Goal: Transaction & Acquisition: Subscribe to service/newsletter

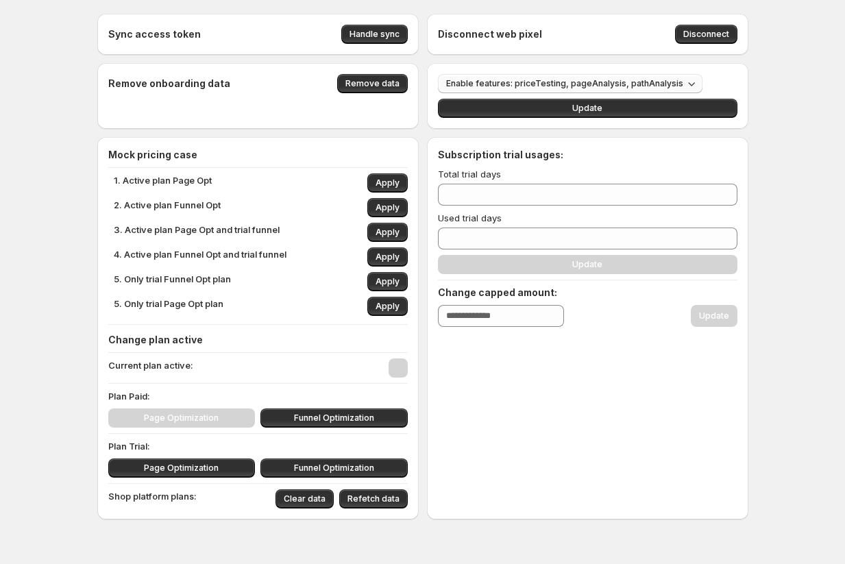
click at [569, 84] on span "Enable features: priceTesting, pageAnalysis, pathAnalysis" at bounding box center [564, 83] width 237 height 11
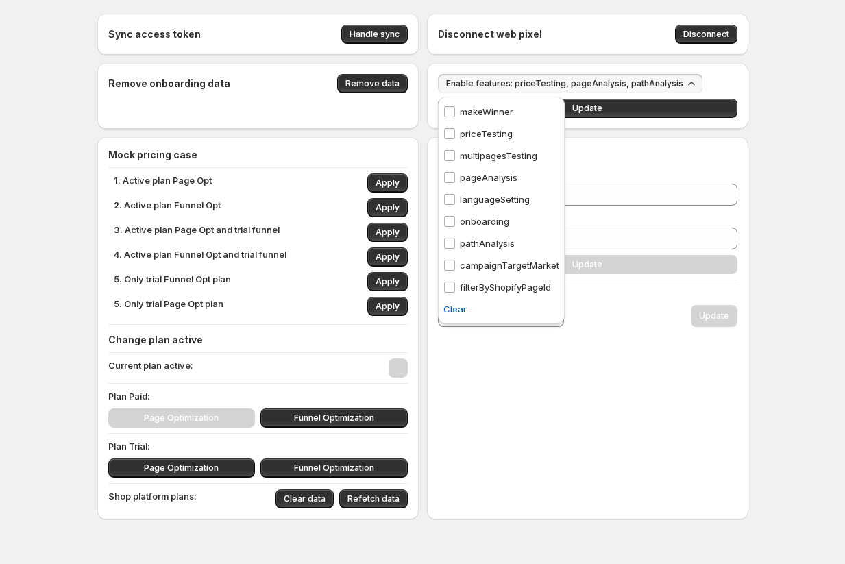
click at [507, 149] on p "multipagesTesting" at bounding box center [498, 156] width 77 height 14
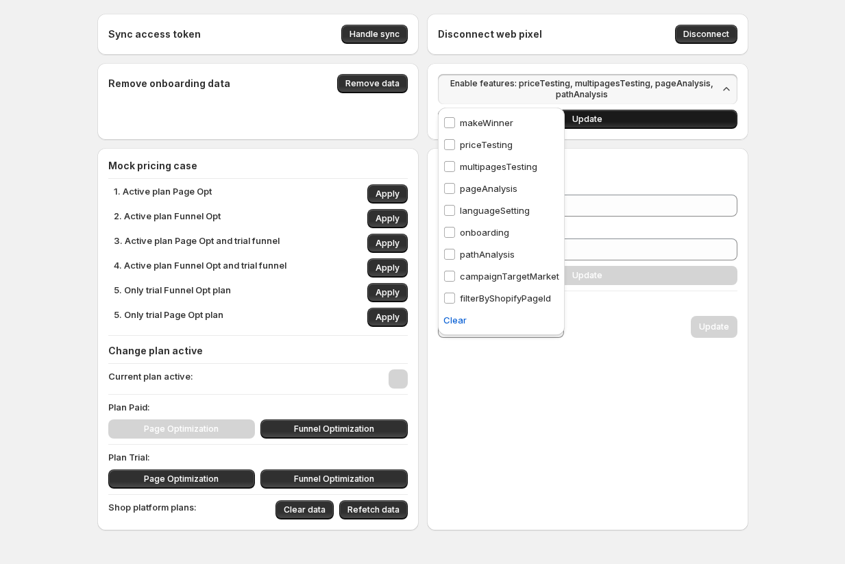
click at [614, 123] on button "Update" at bounding box center [587, 119] width 299 height 19
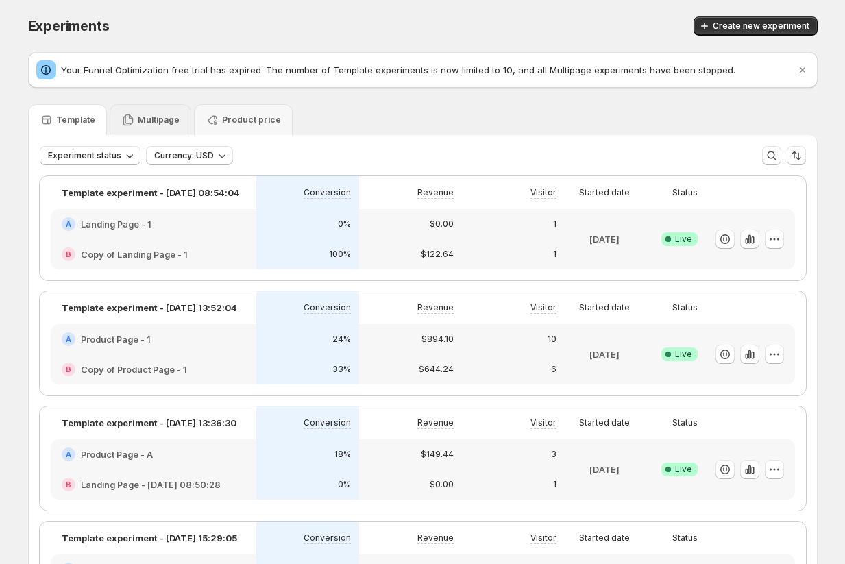
click at [151, 121] on p "Multipage" at bounding box center [159, 119] width 42 height 11
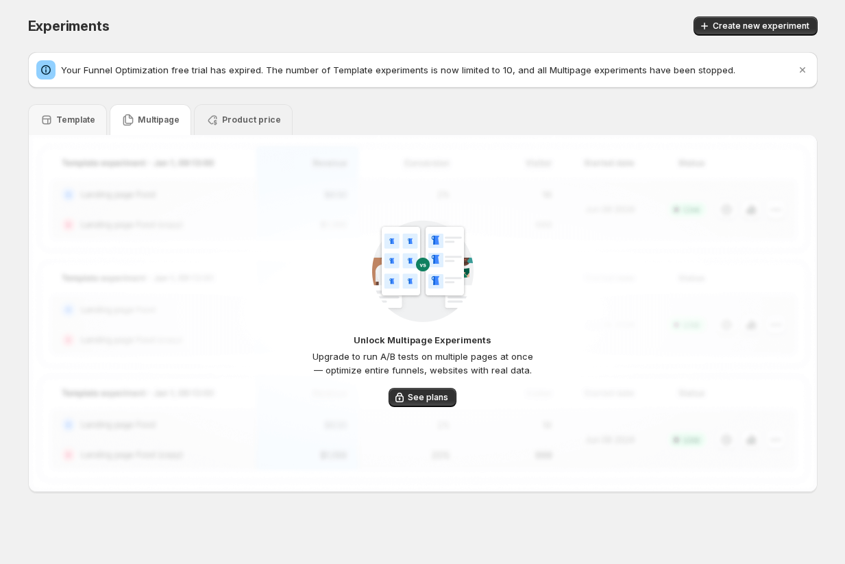
click at [245, 116] on p "Product price" at bounding box center [251, 119] width 59 height 11
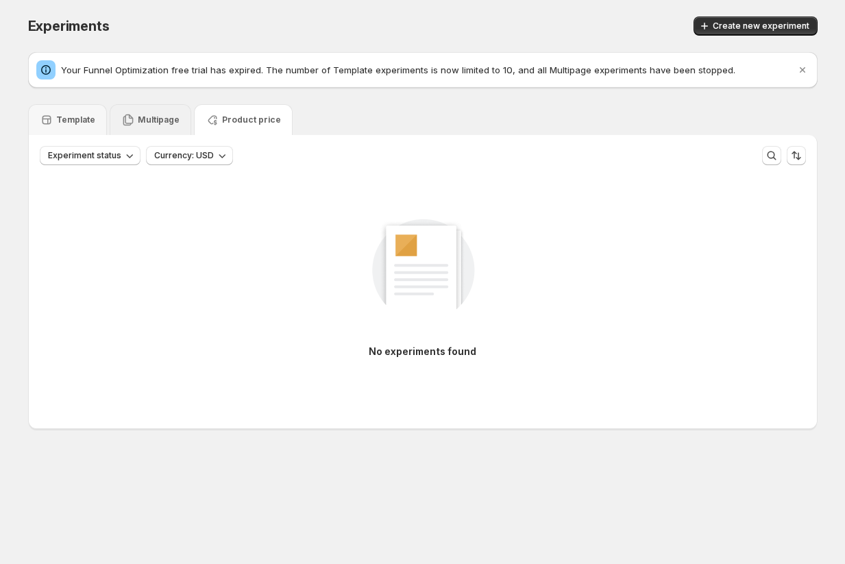
click at [151, 113] on div "Multipage" at bounding box center [150, 120] width 58 height 14
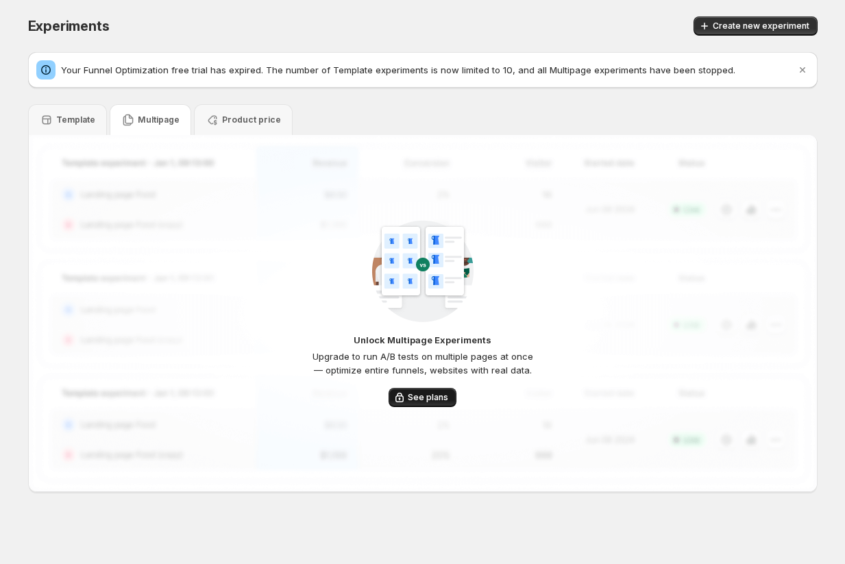
click at [425, 395] on span "See plans" at bounding box center [428, 397] width 40 height 11
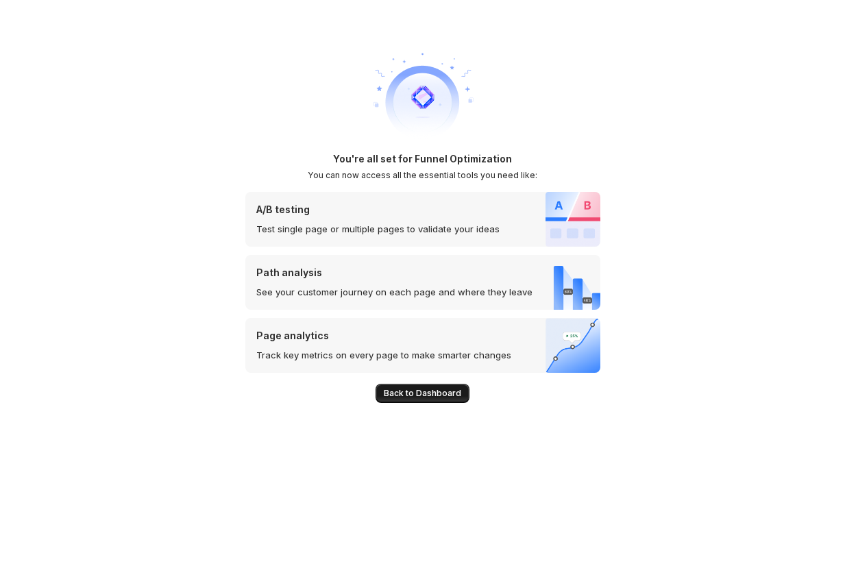
click at [415, 396] on span "Back to Dashboard" at bounding box center [422, 393] width 77 height 11
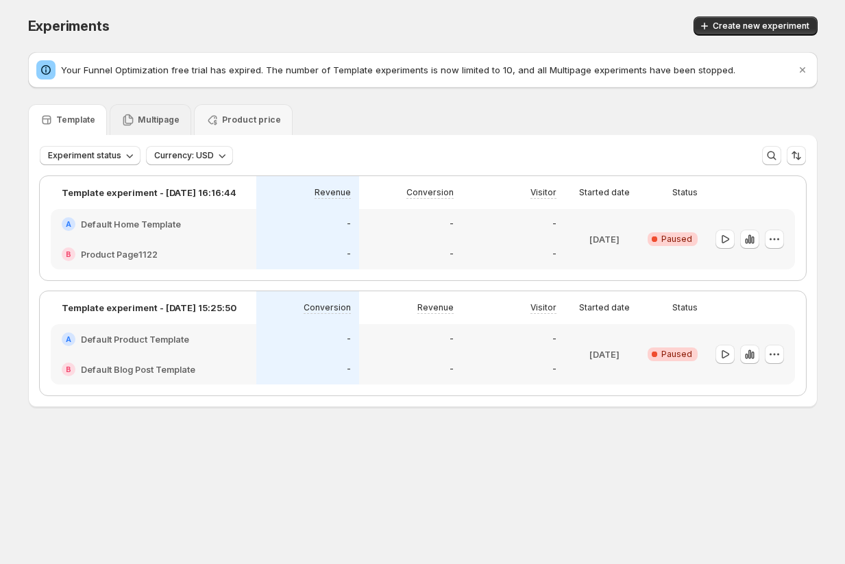
click at [145, 120] on p "Multipage" at bounding box center [159, 119] width 42 height 11
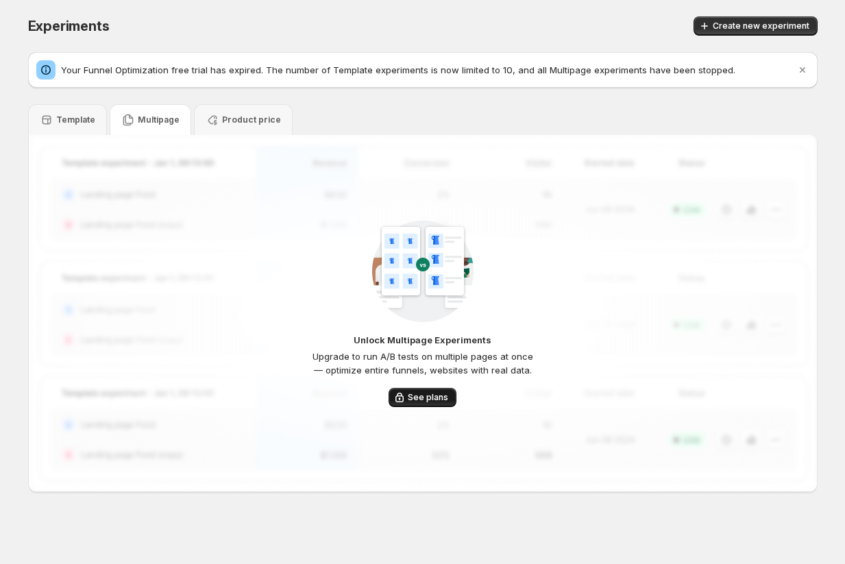
click at [421, 397] on span "See plans" at bounding box center [428, 397] width 40 height 11
